Goal: Transaction & Acquisition: Purchase product/service

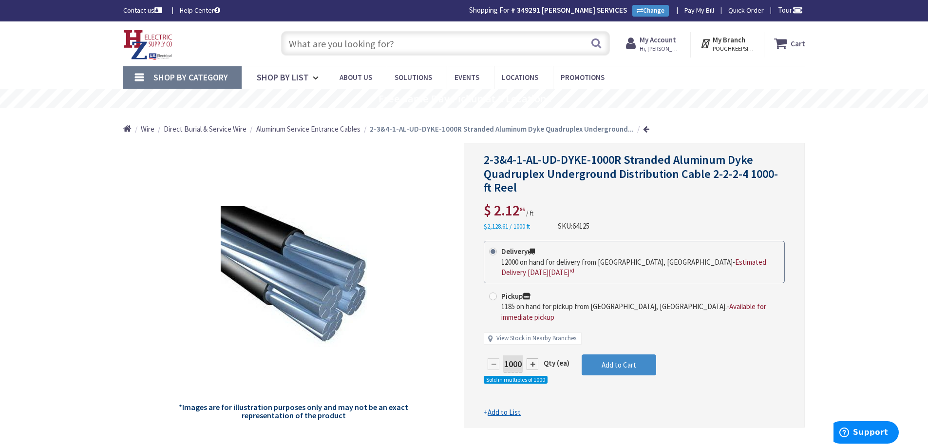
drag, startPoint x: 401, startPoint y: 51, endPoint x: 404, endPoint y: 45, distance: 6.5
click at [404, 46] on input "text" at bounding box center [445, 43] width 329 height 24
paste input "78590146152"
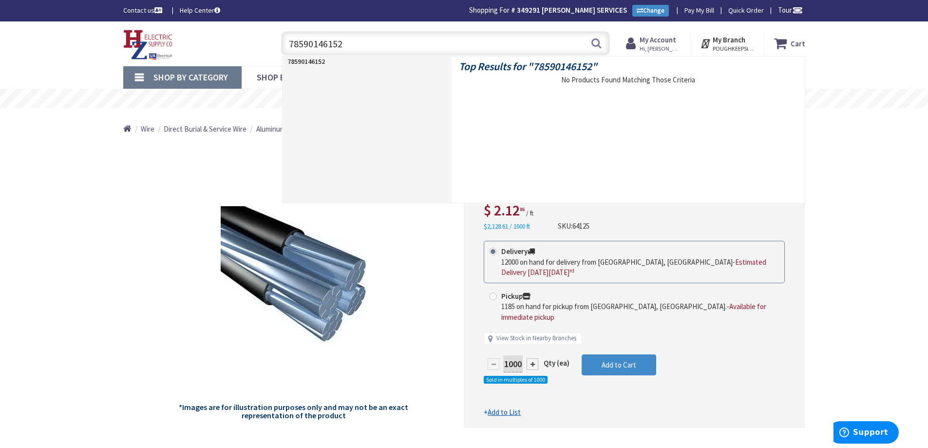
drag, startPoint x: 783, startPoint y: 220, endPoint x: 787, endPoint y: 181, distance: 39.2
click at [783, 220] on div "2-3&4-1-AL-UD-DYKE-1000R Stranded Aluminum Dyke Quadruplex Underground Distribu…" at bounding box center [634, 192] width 301 height 78
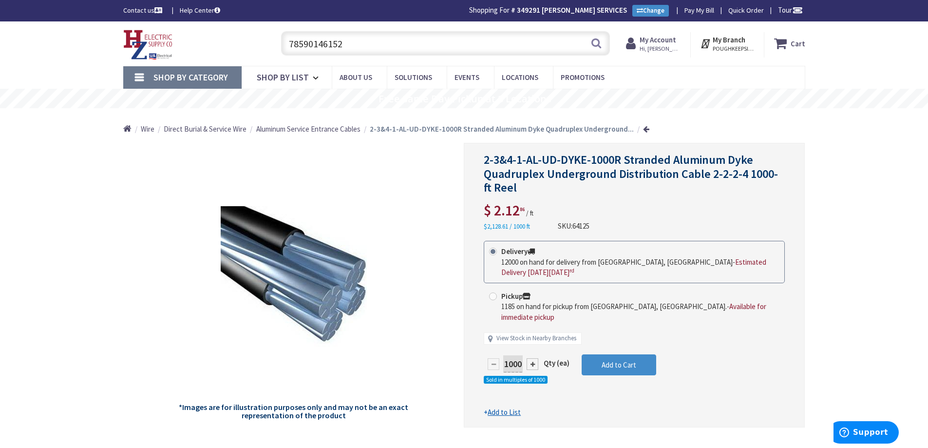
click at [401, 47] on input "78590146152" at bounding box center [445, 43] width 329 height 24
paste input "D324NRB"
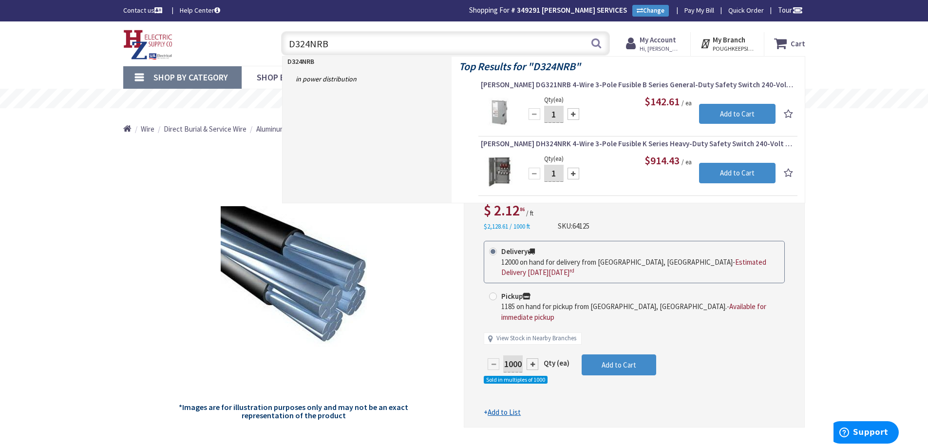
type input "D324NRB"
click at [723, 323] on div "Delivery 12000 on hand for delivery from Middletown, CT - Estimated Delivery on…" at bounding box center [634, 297] width 301 height 113
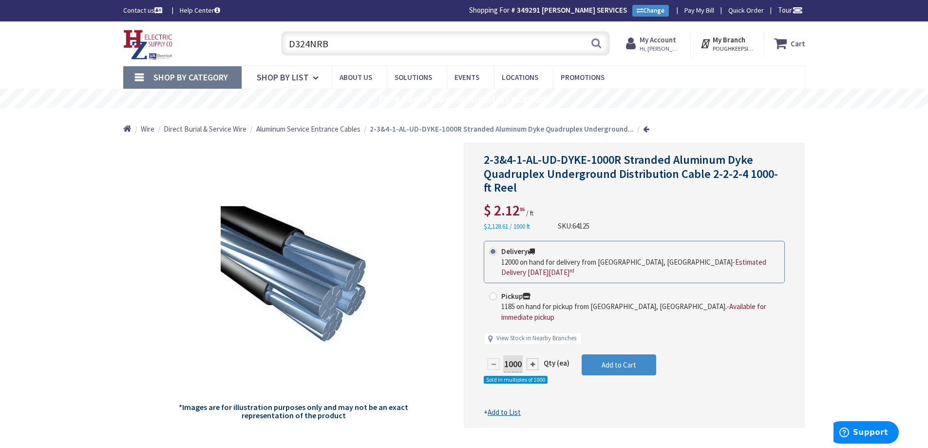
click at [468, 40] on input "D324NRB" at bounding box center [445, 43] width 329 height 24
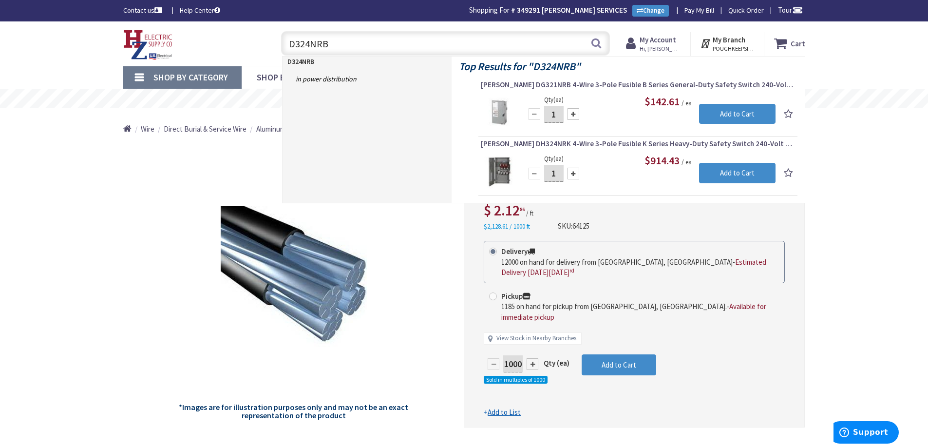
click at [617, 143] on span "[PERSON_NAME] DH324NRK 4-Wire 3-Pole Fusible K Series Heavy-Duty Safety Switch …" at bounding box center [638, 144] width 314 height 10
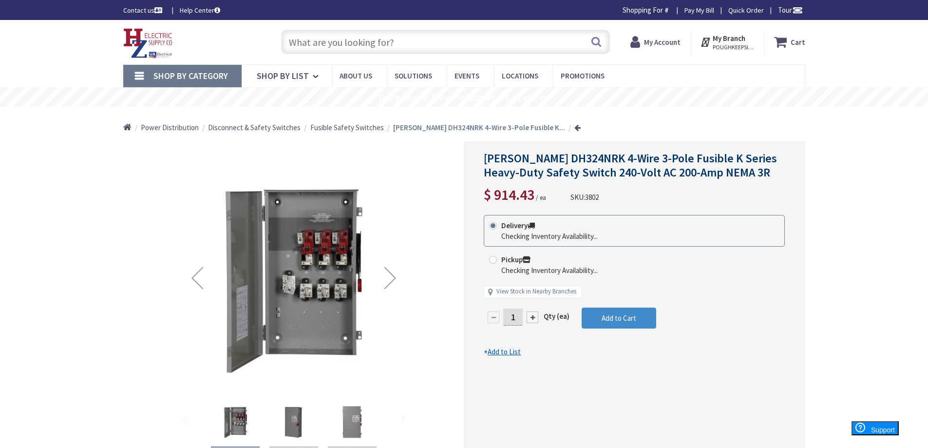
click at [744, 352] on form "This product is Discontinued Delivery Checking Inventory Availability... Pickup…" at bounding box center [634, 286] width 301 height 142
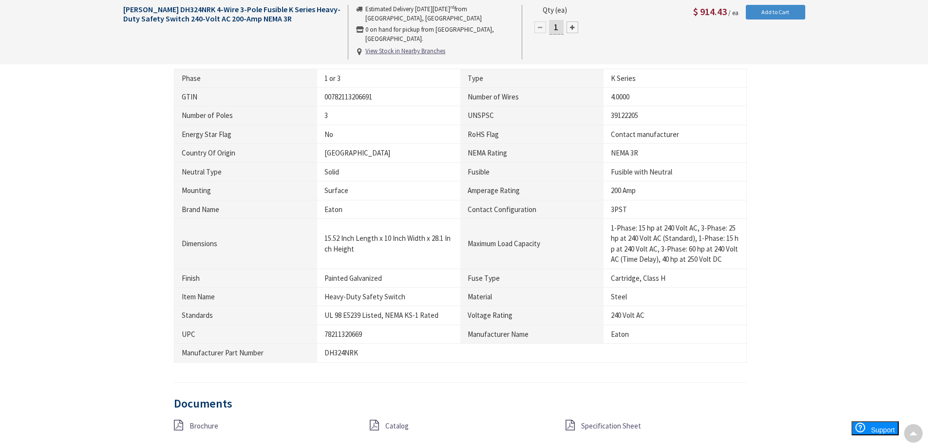
scroll to position [633, 0]
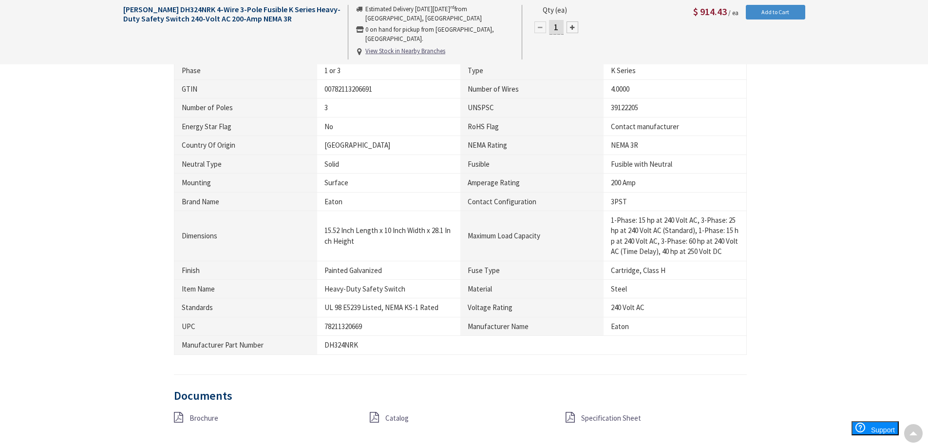
click at [801, 332] on div "Description [PERSON_NAME] K Series 3-Pole 4-Wire Heavy-duty safety switch is ra…" at bounding box center [464, 165] width 697 height 593
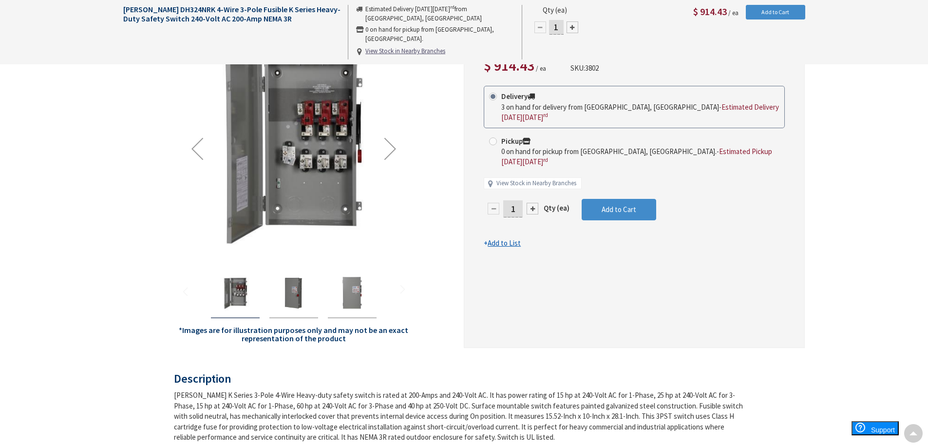
scroll to position [0, 0]
